Goal: Check status

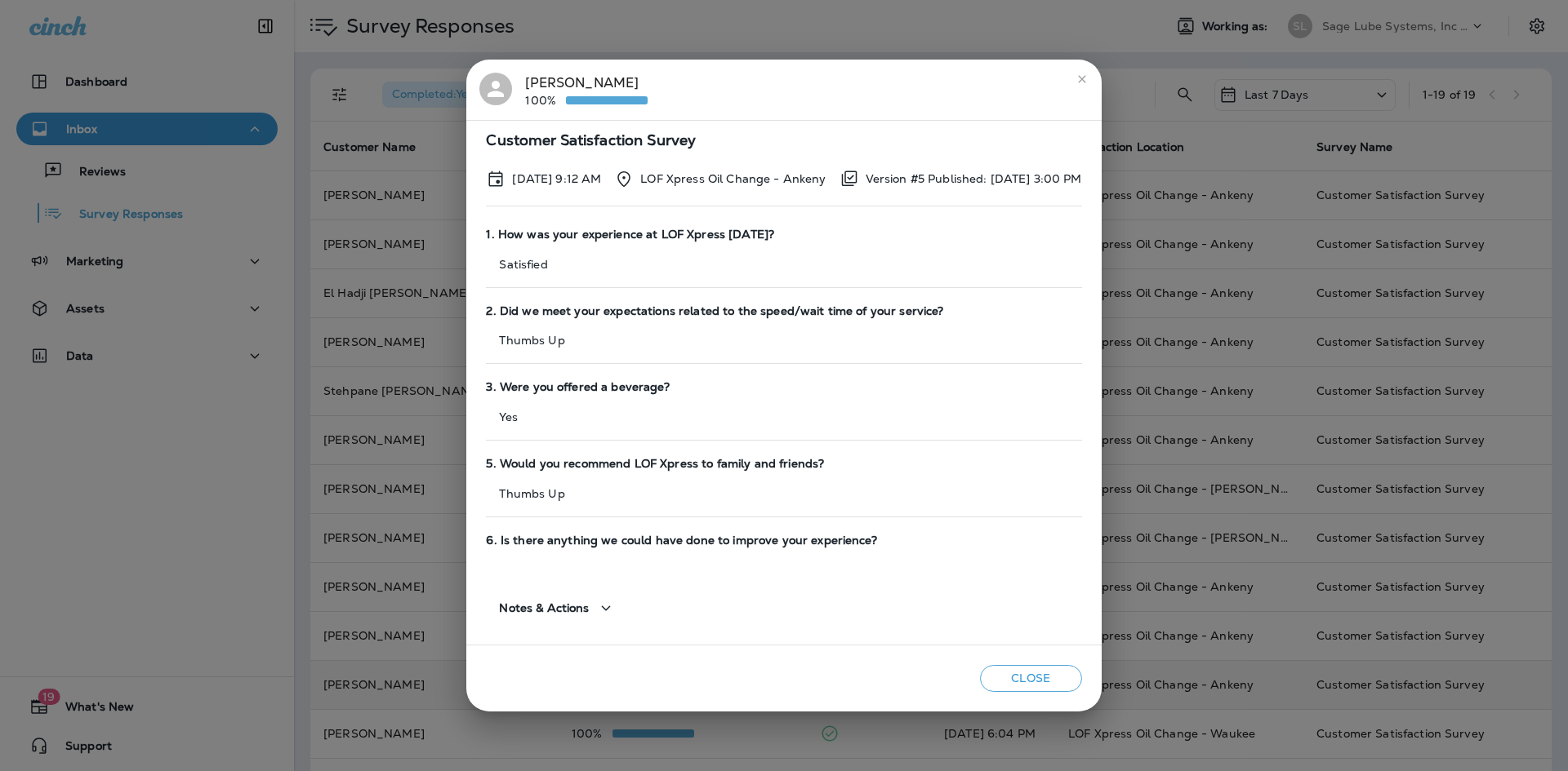
drag, startPoint x: 1038, startPoint y: 683, endPoint x: 1044, endPoint y: 675, distance: 10.0
click at [1039, 681] on button "Close" at bounding box center [1031, 679] width 102 height 27
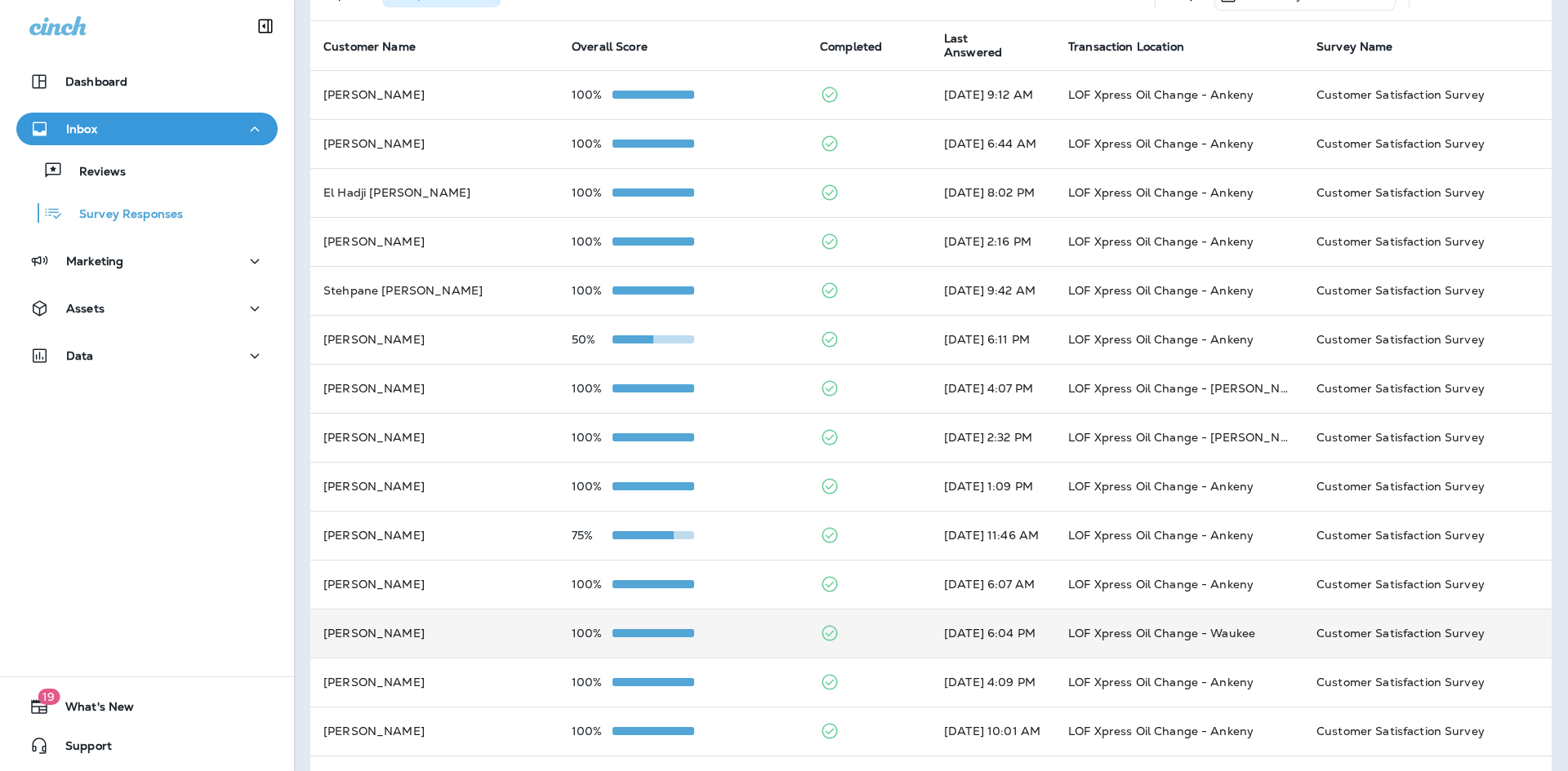
scroll to position [245, 0]
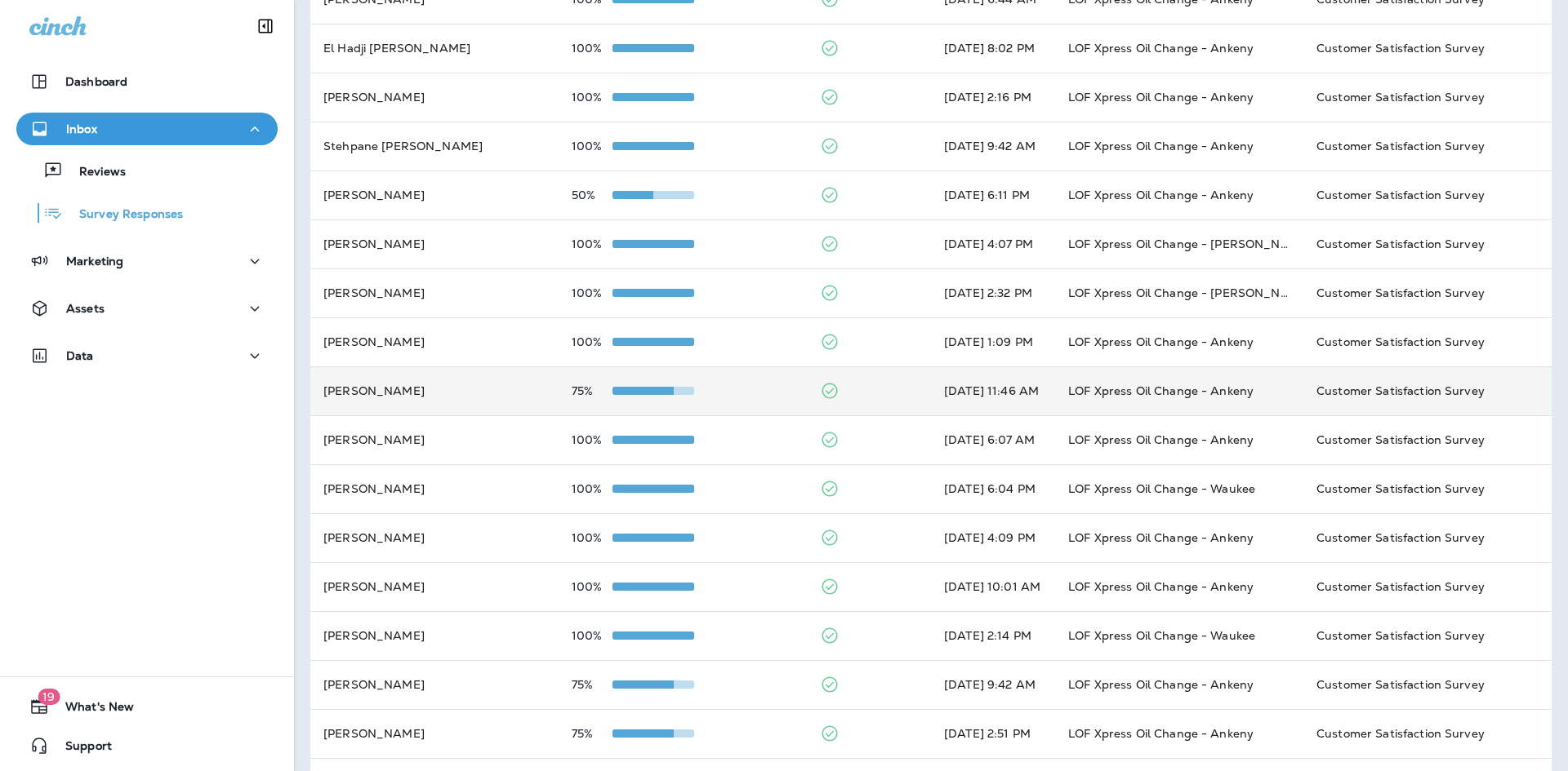
click at [689, 393] on div "75%" at bounding box center [682, 391] width 222 height 13
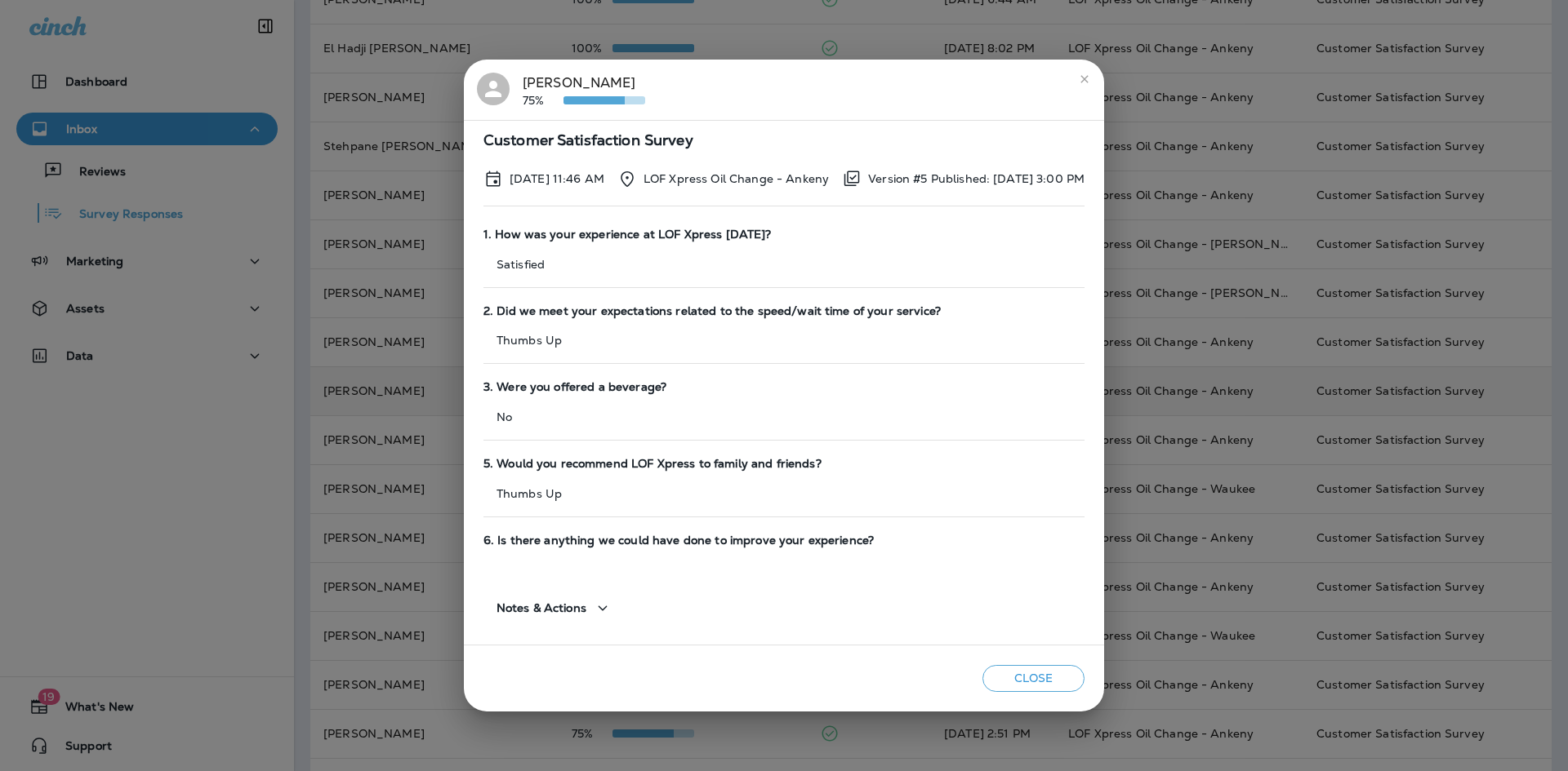
click at [1046, 662] on div "Close" at bounding box center [784, 679] width 641 height 66
click at [1044, 670] on button "Close" at bounding box center [1033, 679] width 102 height 27
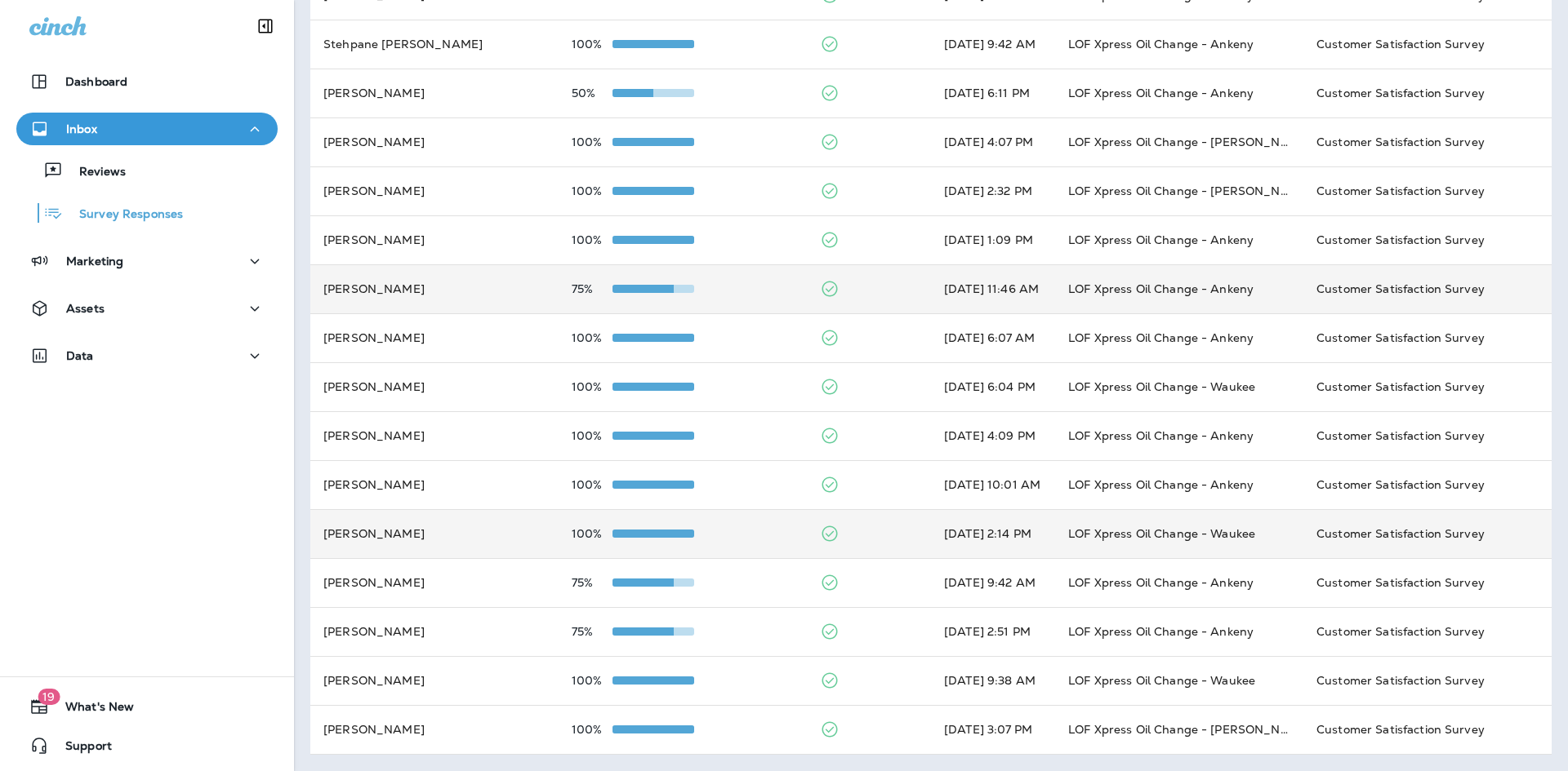
scroll to position [0, 0]
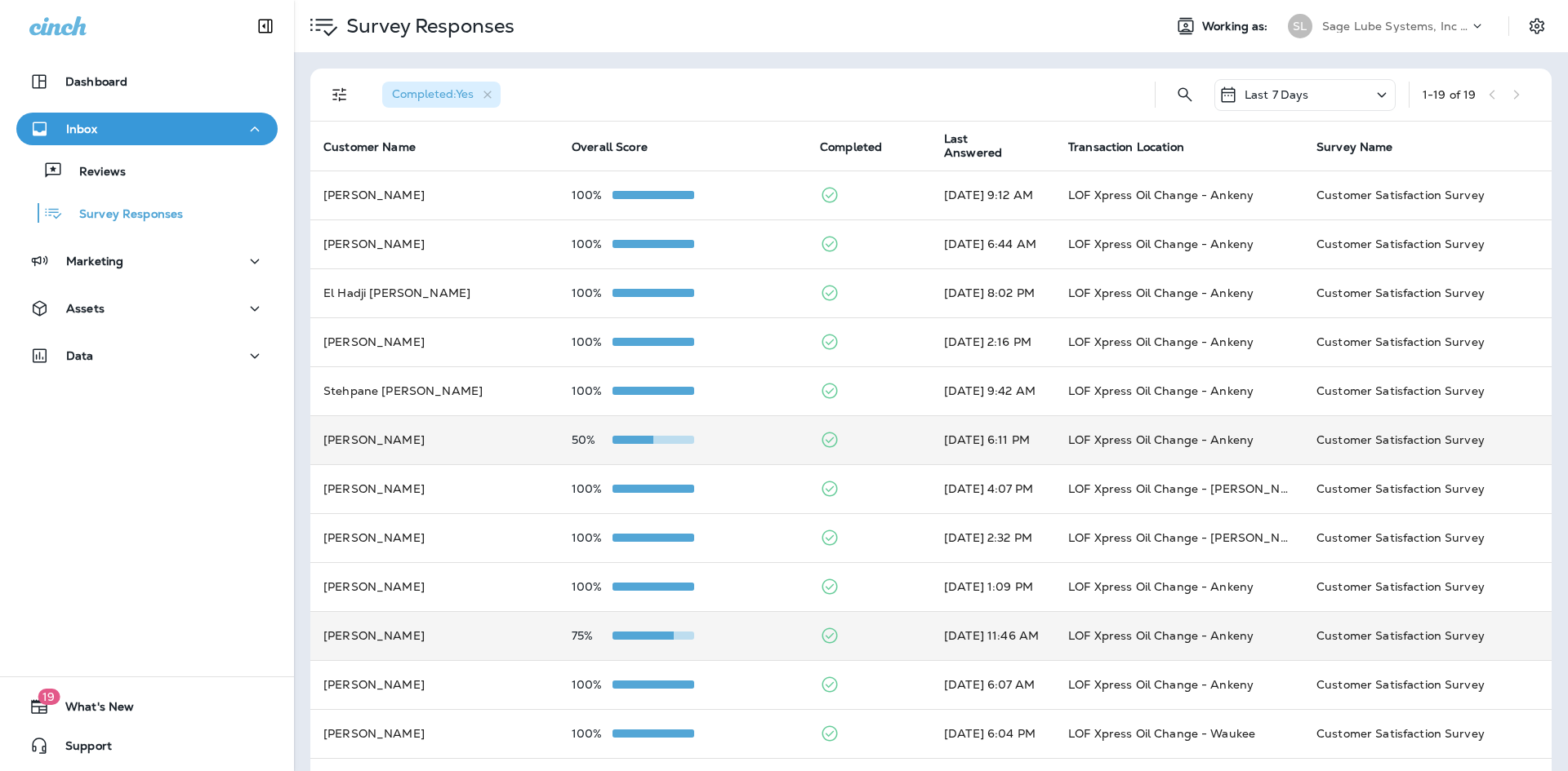
click at [1102, 457] on td "LOF Xpress Oil Change - Ankeny" at bounding box center [1178, 440] width 248 height 49
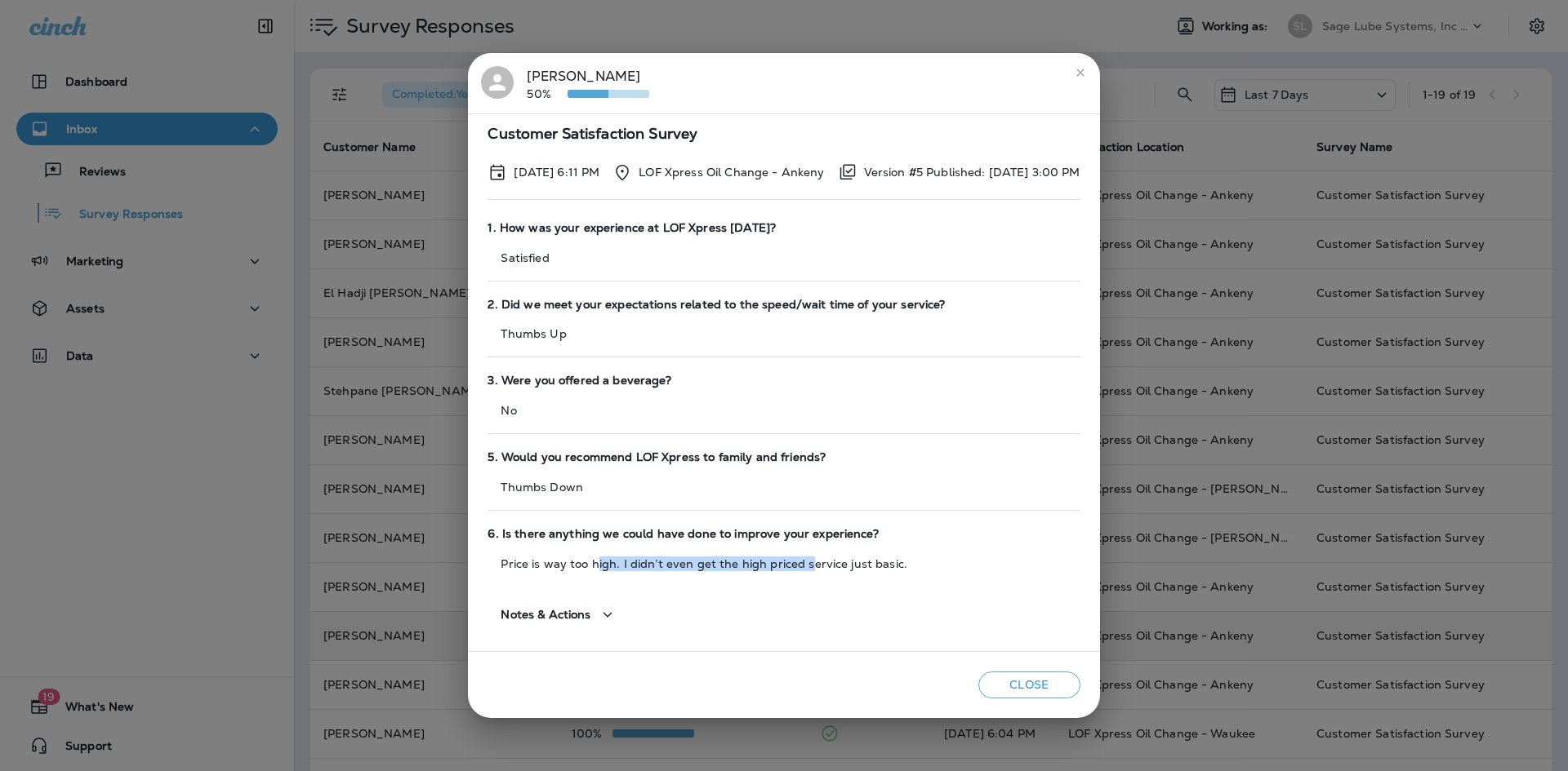
drag, startPoint x: 573, startPoint y: 560, endPoint x: 785, endPoint y: 563, distance: 212.0
click at [784, 563] on p "Price is way too high. I didn’t even get the high priced service just basic." at bounding box center [784, 564] width 592 height 13
click at [788, 563] on p "Price is way too high. I didn’t even get the high priced service just basic." at bounding box center [784, 564] width 592 height 13
click at [1040, 688] on button "Close" at bounding box center [1029, 685] width 102 height 27
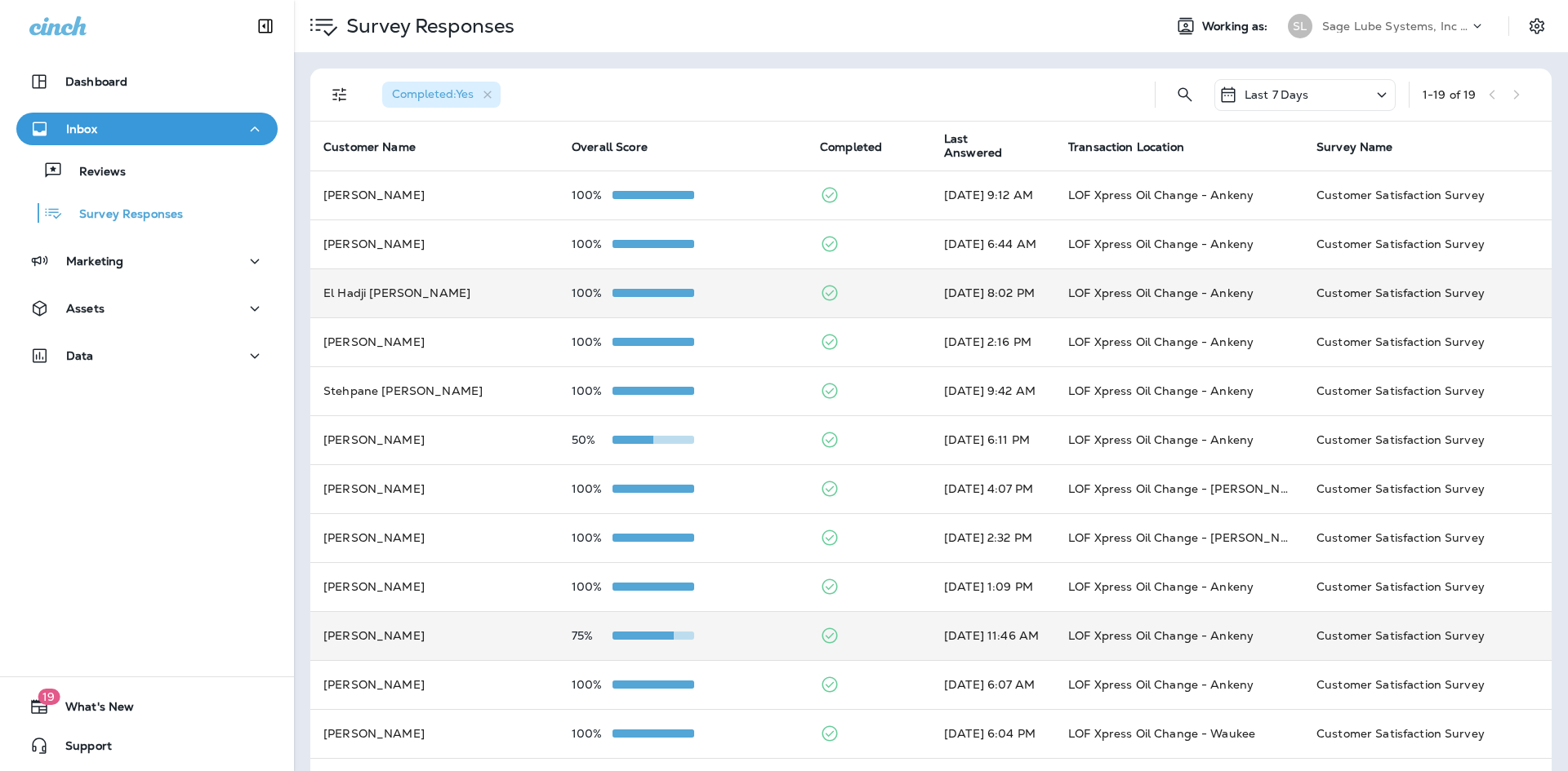
click at [709, 304] on td "100%" at bounding box center [682, 292] width 248 height 49
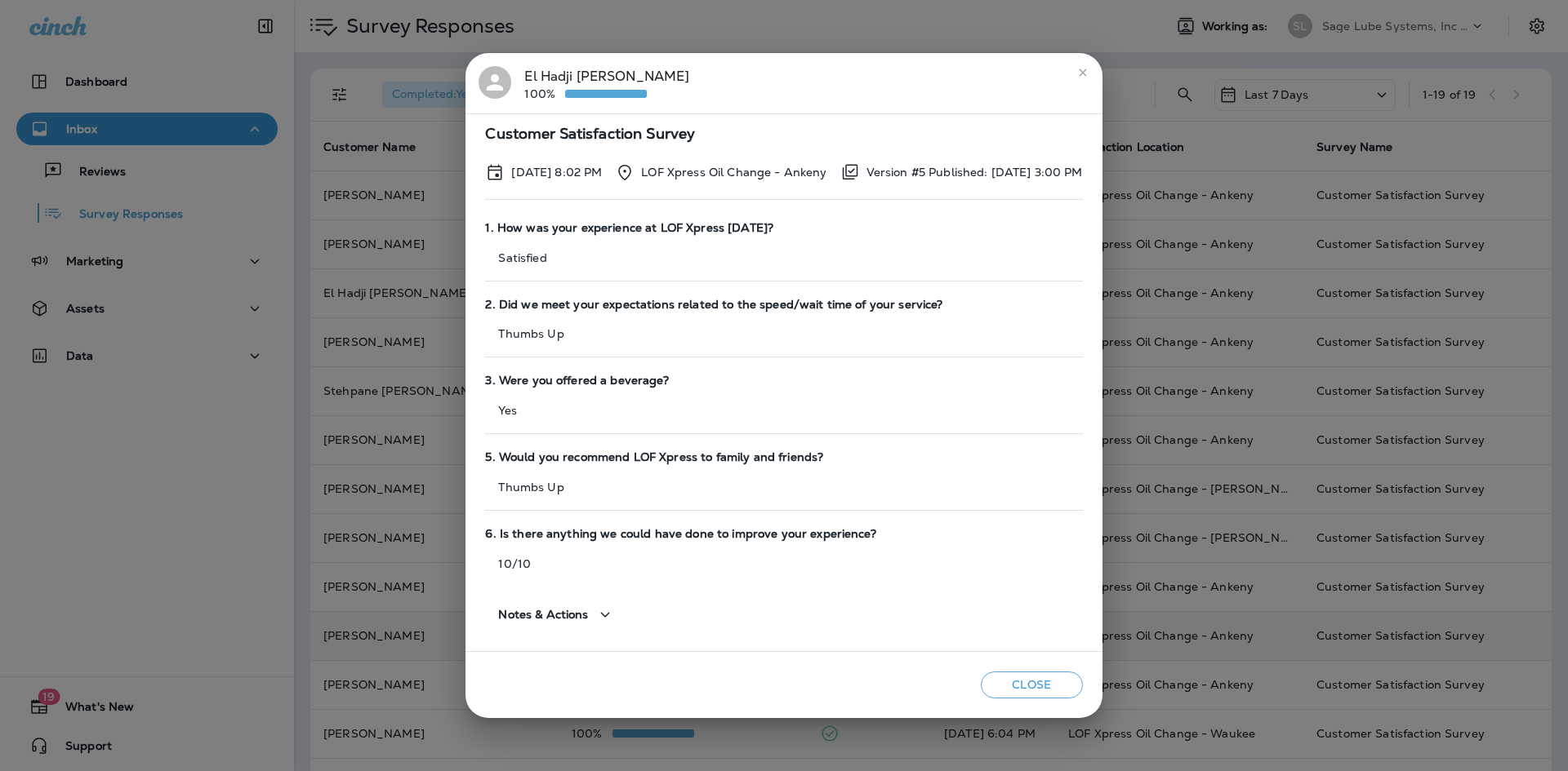
click at [1028, 684] on button "Close" at bounding box center [1031, 685] width 102 height 27
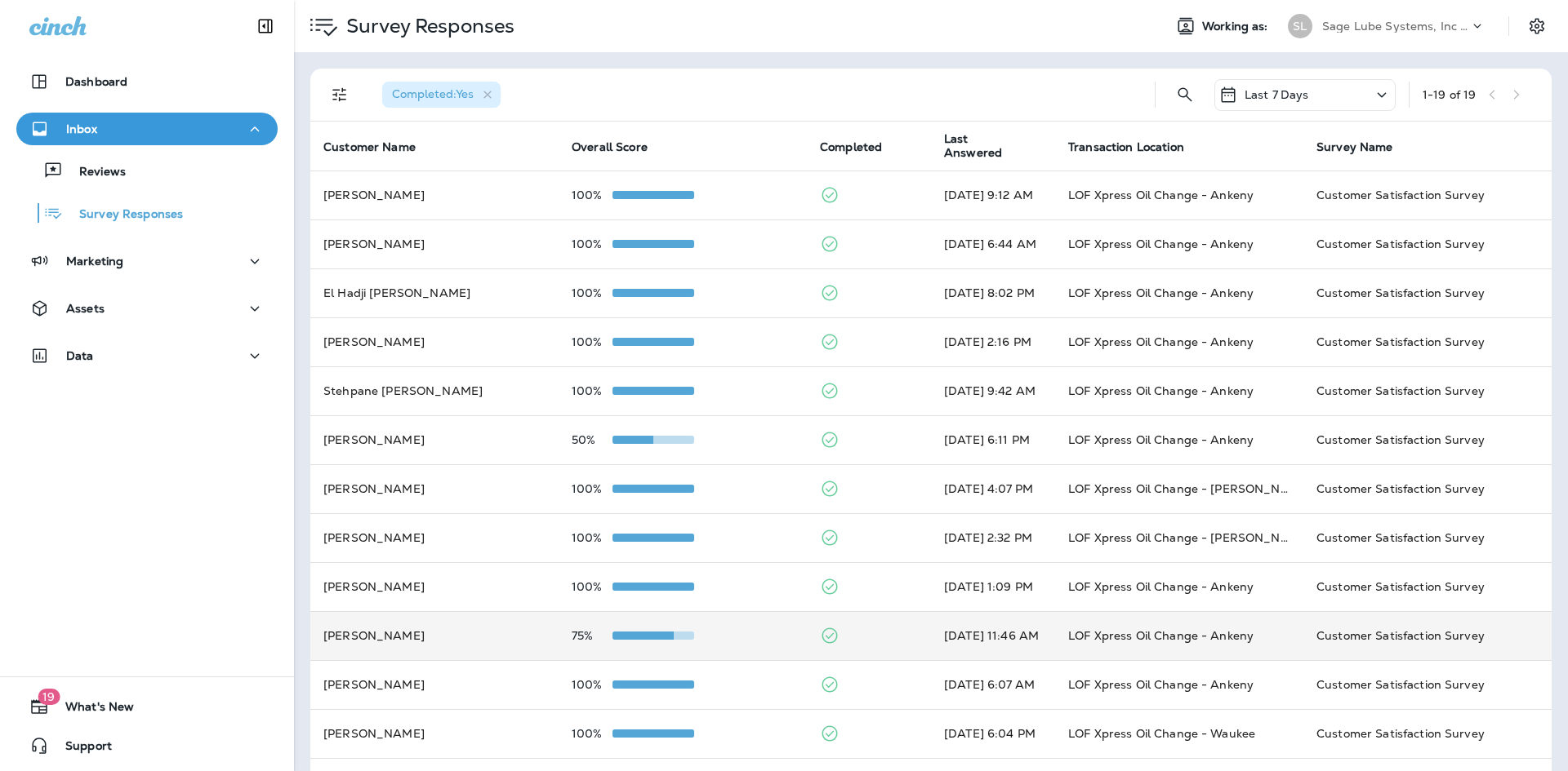
click at [759, 103] on div "Completed : Yes" at bounding box center [754, 94] width 772 height 52
click at [810, 99] on div "Completed : Yes" at bounding box center [754, 94] width 772 height 52
